Goal: Navigation & Orientation: Find specific page/section

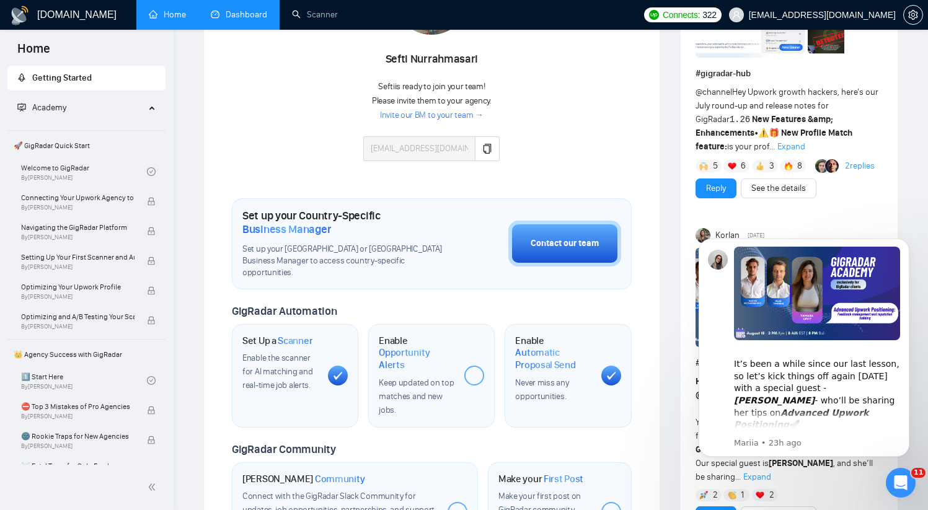
click at [230, 14] on link "Dashboard" at bounding box center [239, 14] width 56 height 11
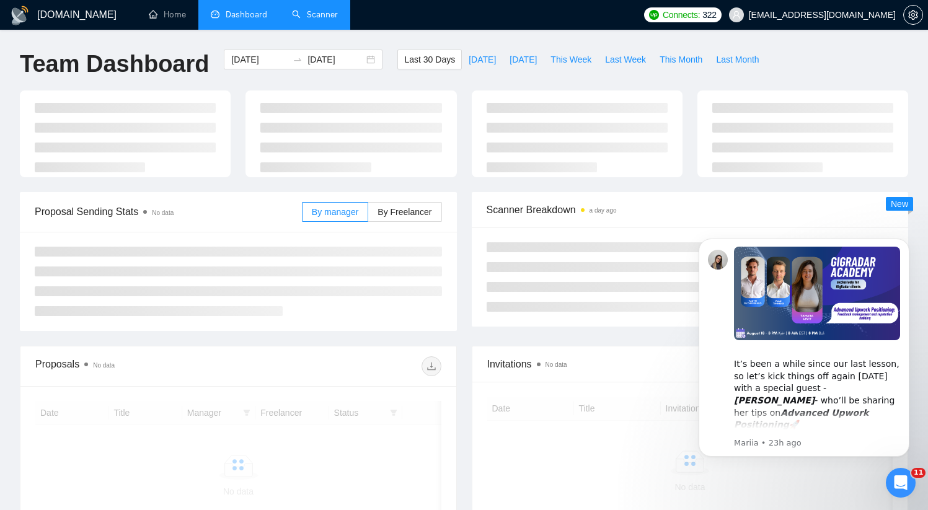
click at [305, 17] on link "Scanner" at bounding box center [315, 14] width 46 height 11
